Goal: Obtain resource: Download file/media

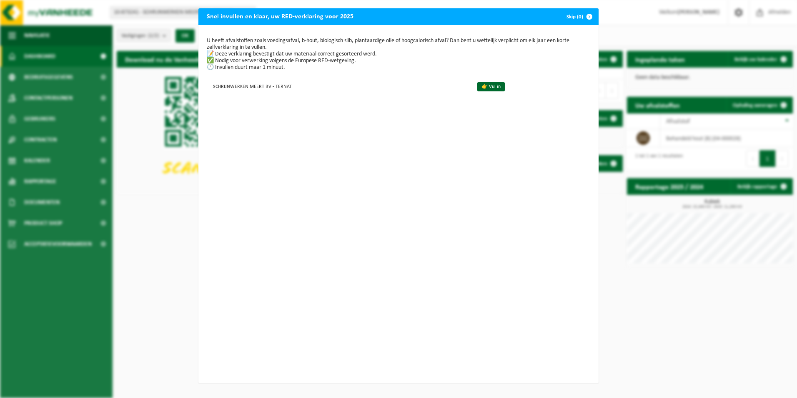
click at [586, 17] on span "button" at bounding box center [589, 16] width 17 height 17
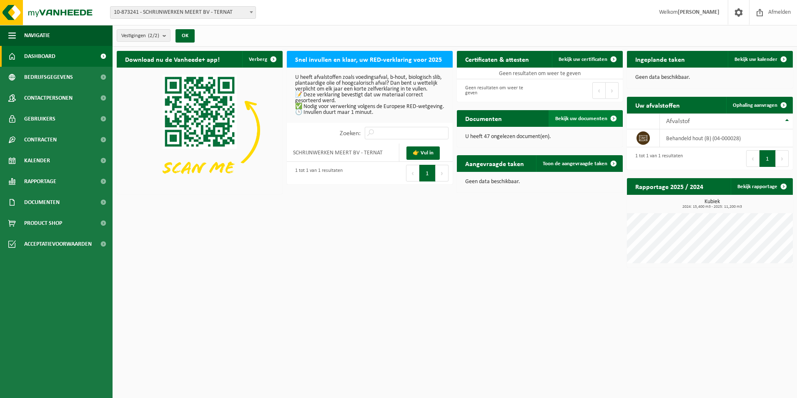
click at [593, 117] on span "Bekijk uw documenten" at bounding box center [582, 118] width 52 height 5
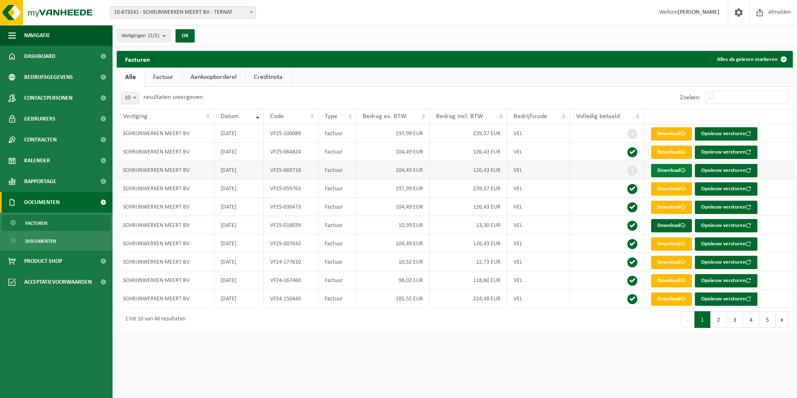
click at [667, 170] on link "Download" at bounding box center [672, 170] width 41 height 13
click at [778, 11] on span "Afmelden" at bounding box center [780, 12] width 27 height 25
